Goal: Information Seeking & Learning: Learn about a topic

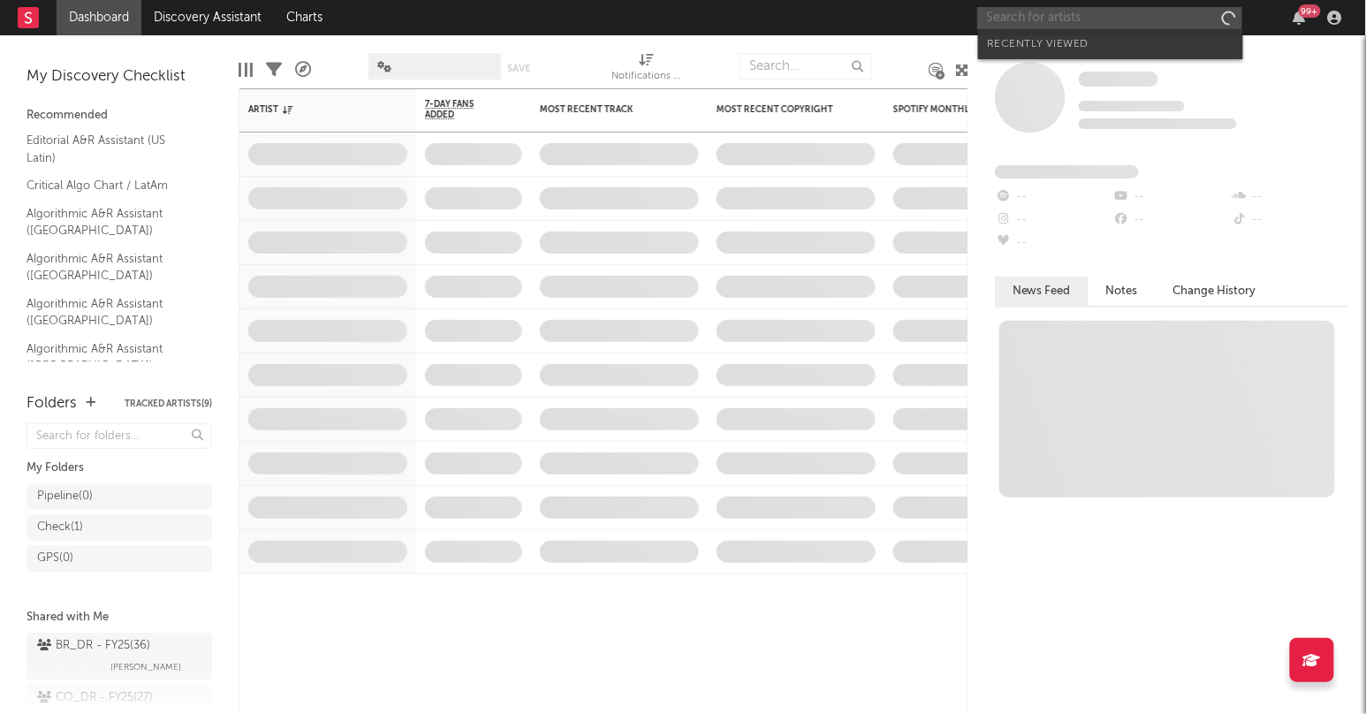
click at [1066, 16] on input "text" at bounding box center [1109, 18] width 265 height 22
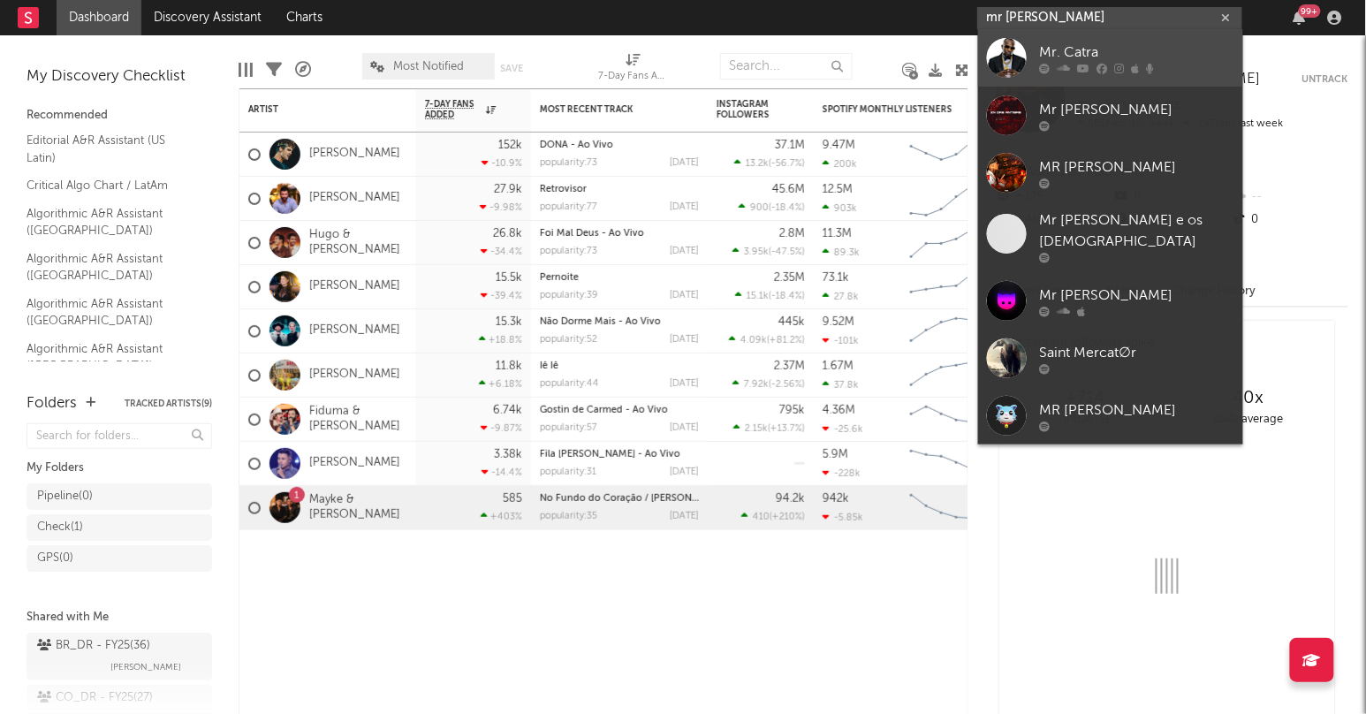
type input "mr [PERSON_NAME]"
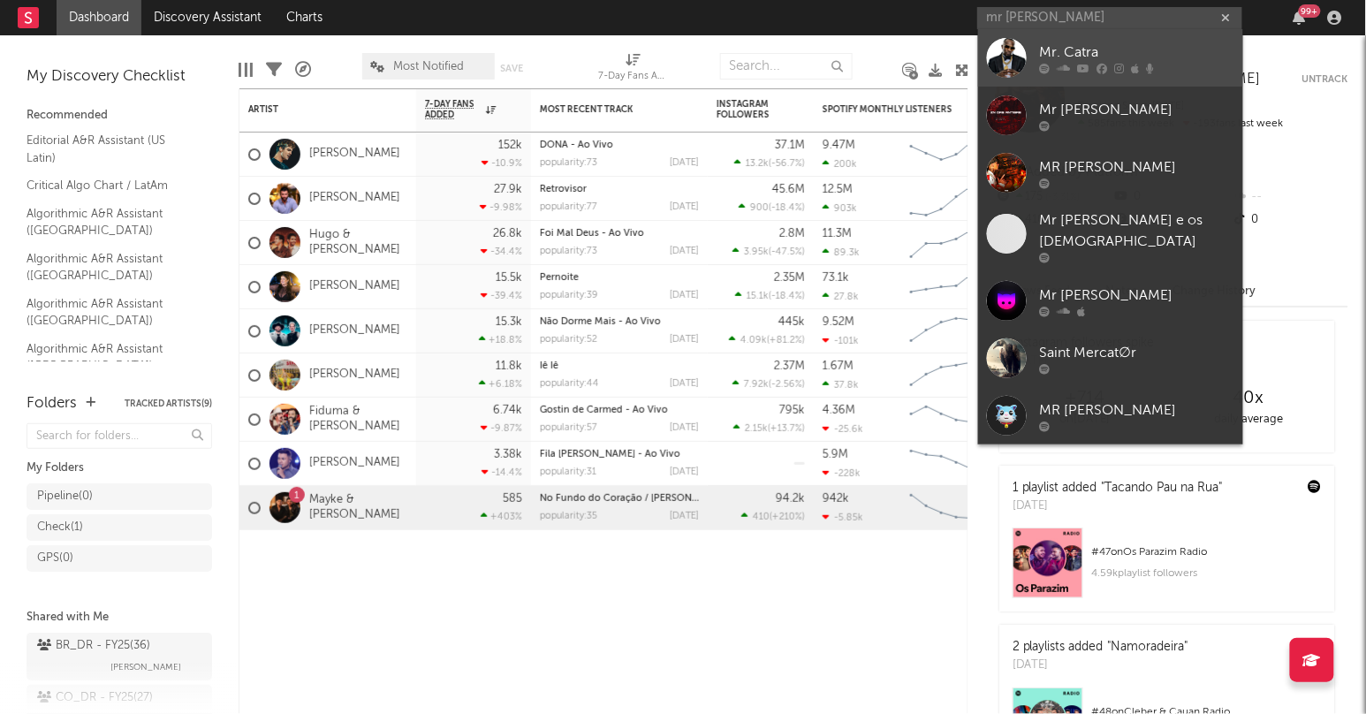
click at [1067, 49] on div "Mr. Catra" at bounding box center [1137, 52] width 194 height 21
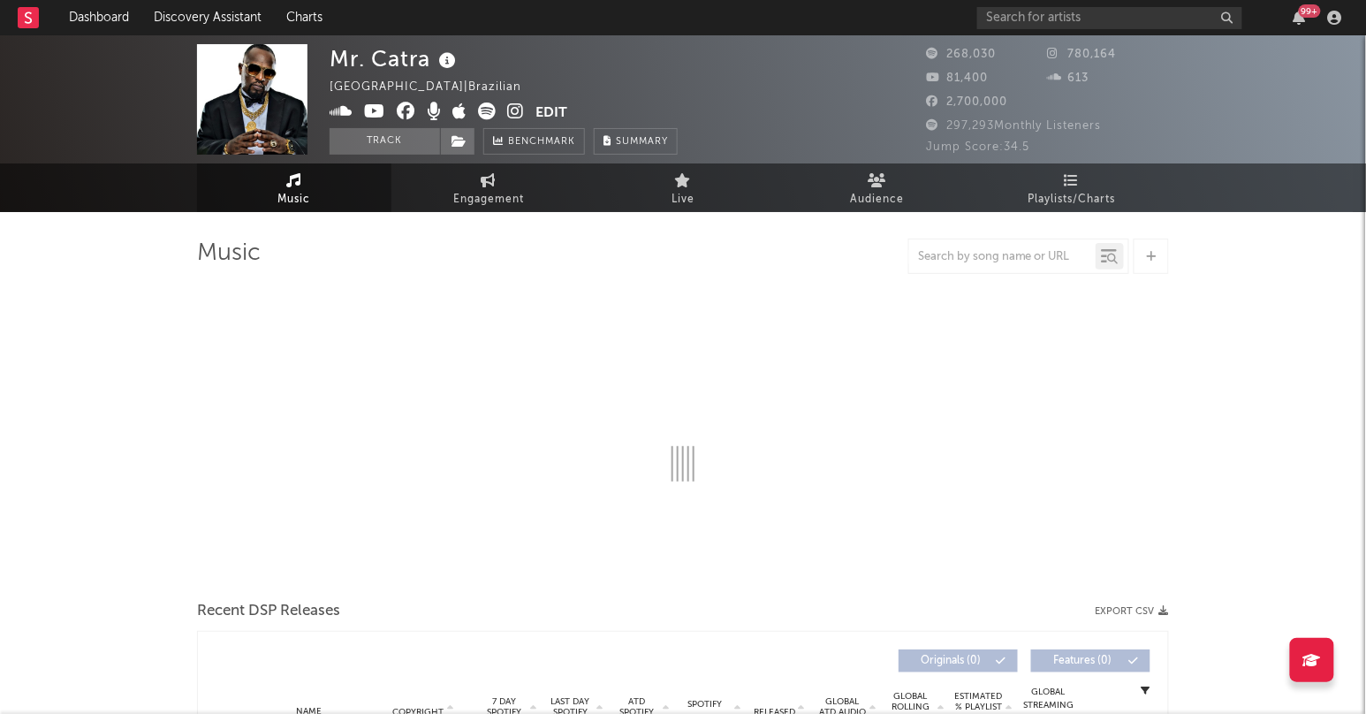
select select "6m"
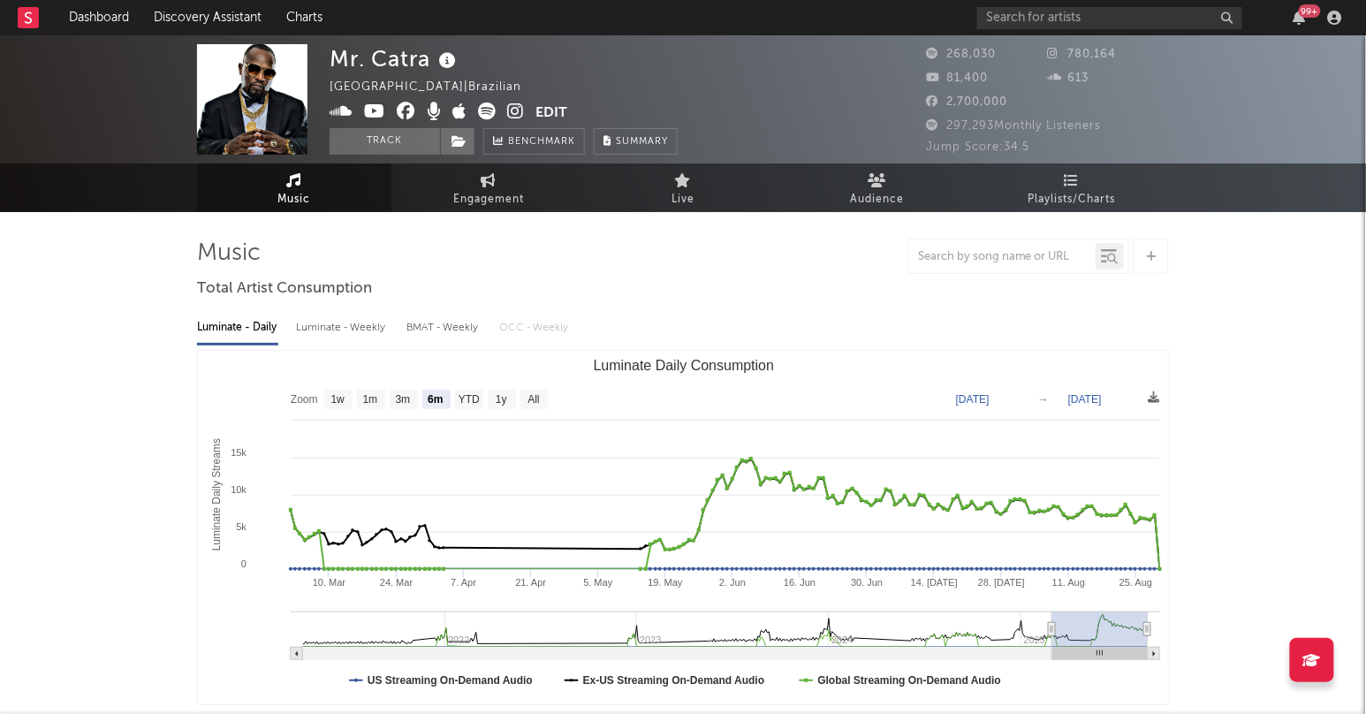
click at [358, 334] on div "Luminate - Weekly" at bounding box center [342, 328] width 93 height 30
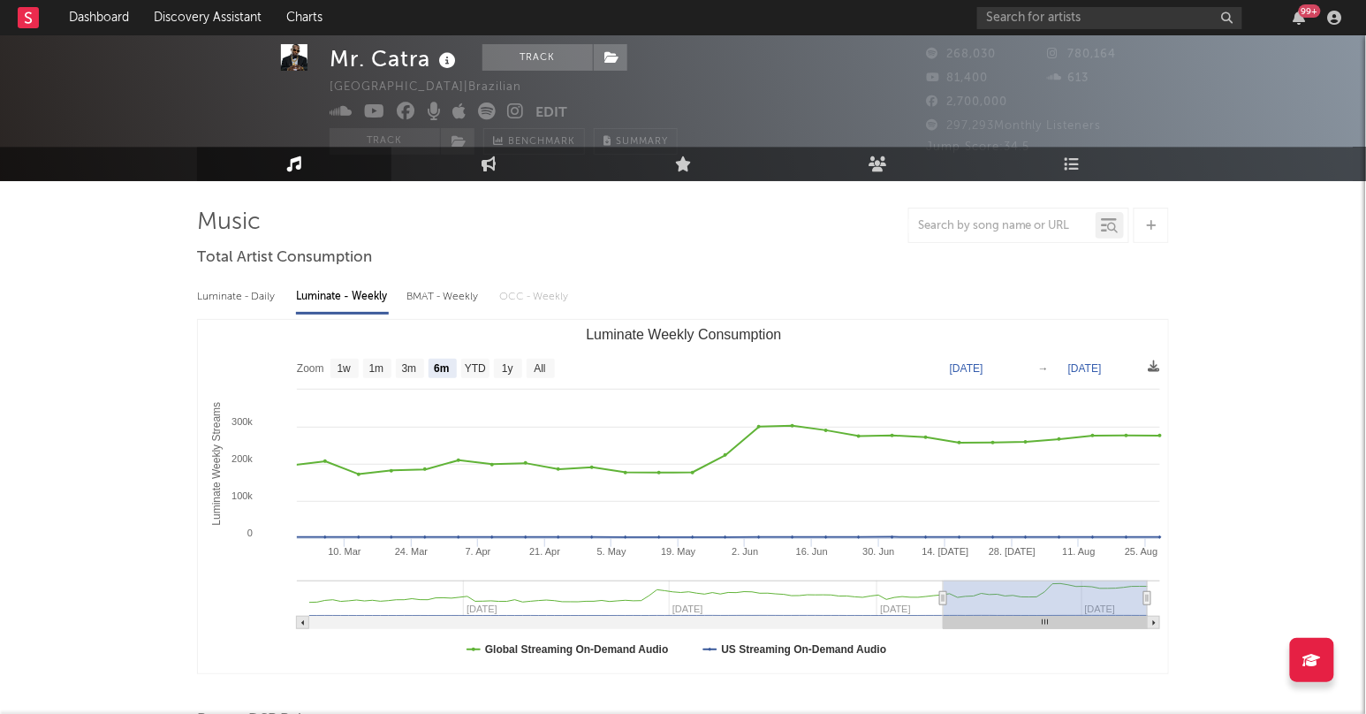
scroll to position [34, 0]
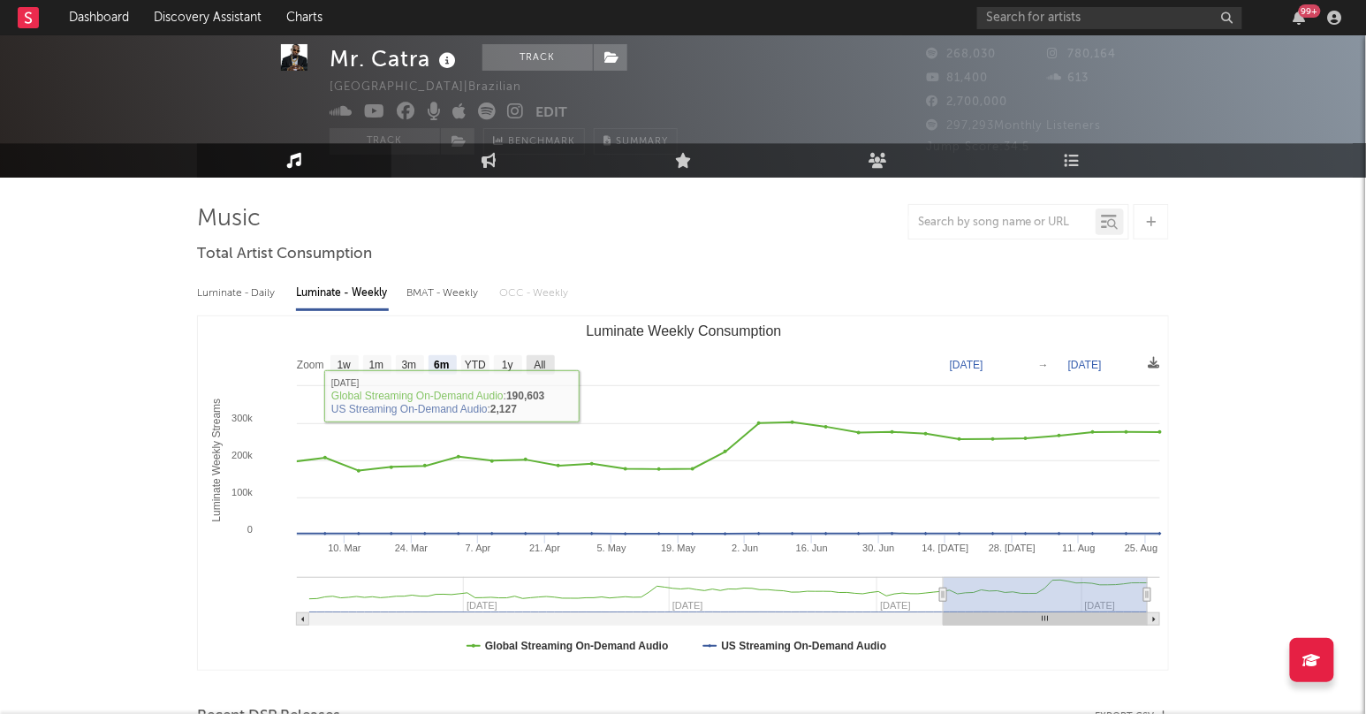
click at [541, 362] on text "All" at bounding box center [539, 366] width 11 height 12
select select "All"
type input "[DATE]"
